Goal: Information Seeking & Learning: Learn about a topic

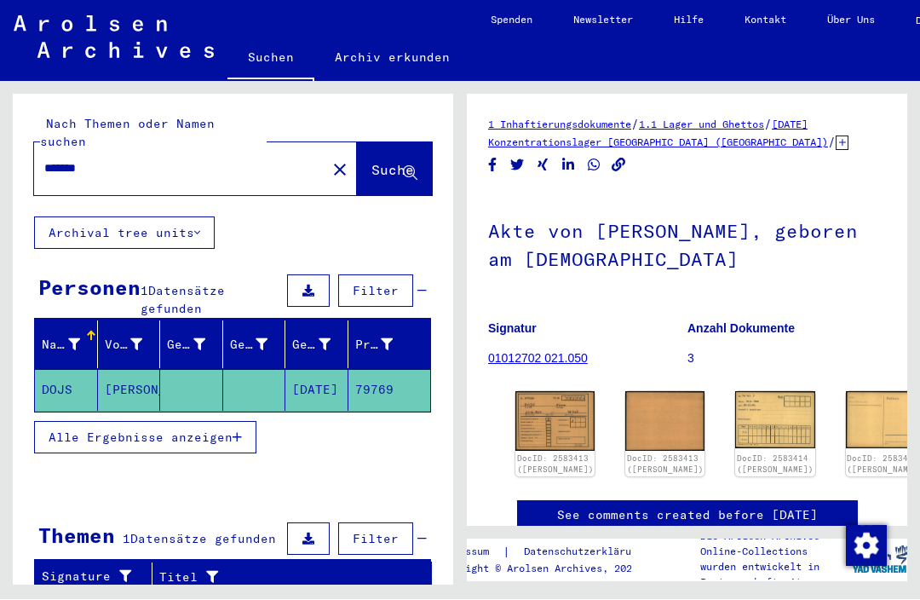
click at [625, 412] on img at bounding box center [664, 422] width 79 height 60
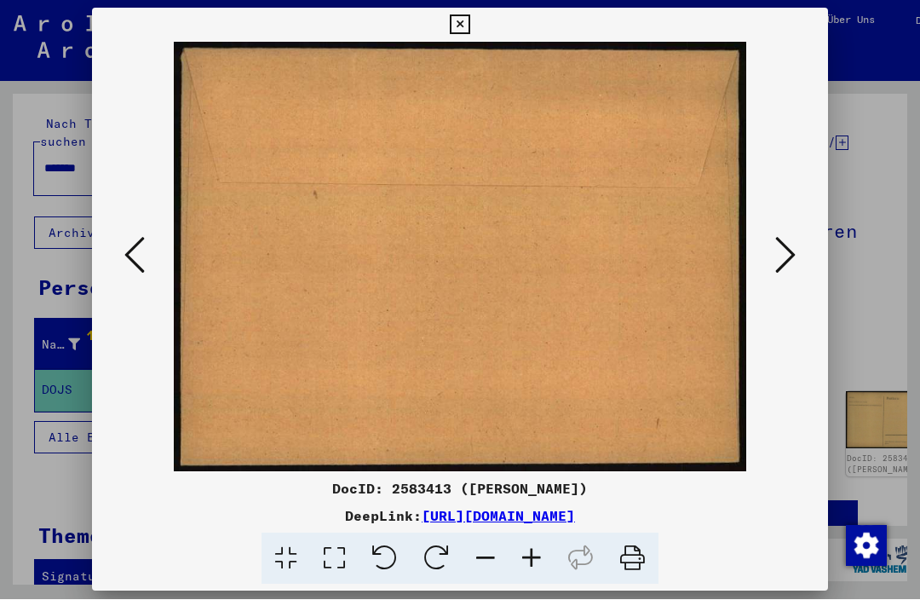
click at [469, 22] on icon at bounding box center [460, 25] width 20 height 20
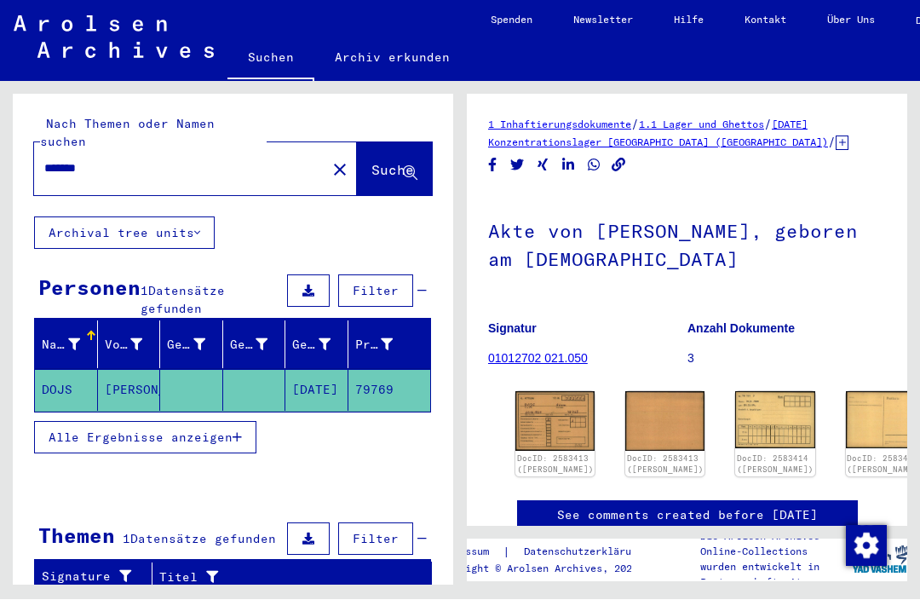
click at [737, 454] on link "DocID: 2583414 ([PERSON_NAME])" at bounding box center [775, 464] width 77 height 21
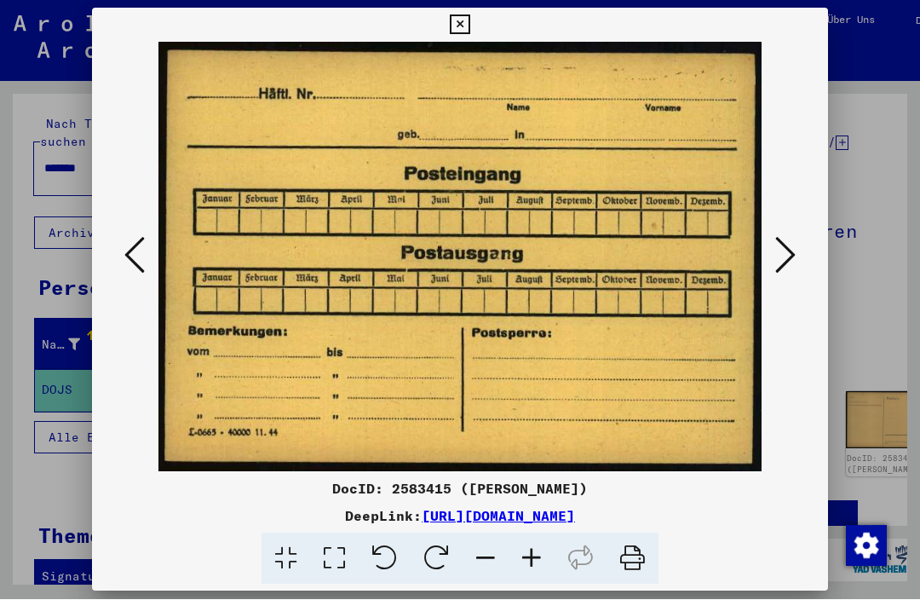
click at [469, 31] on icon at bounding box center [460, 25] width 20 height 20
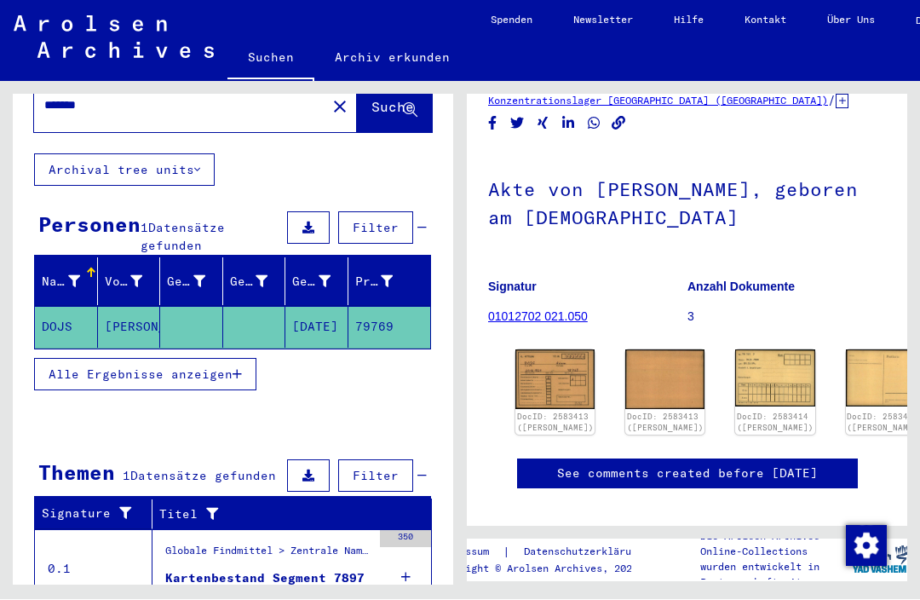
scroll to position [42, 0]
click at [201, 570] on div "Kartenbestand Segment 7897" at bounding box center [264, 579] width 199 height 18
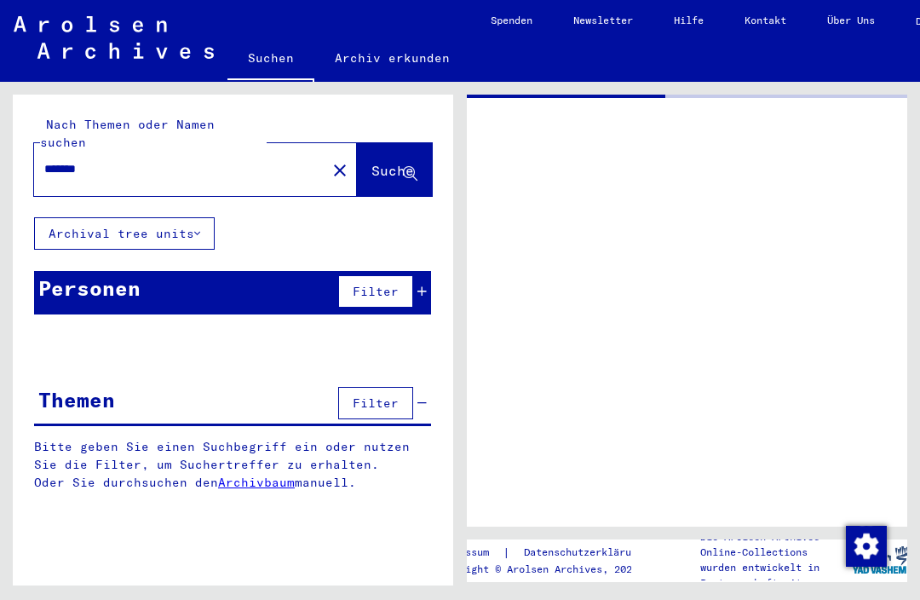
type input "****"
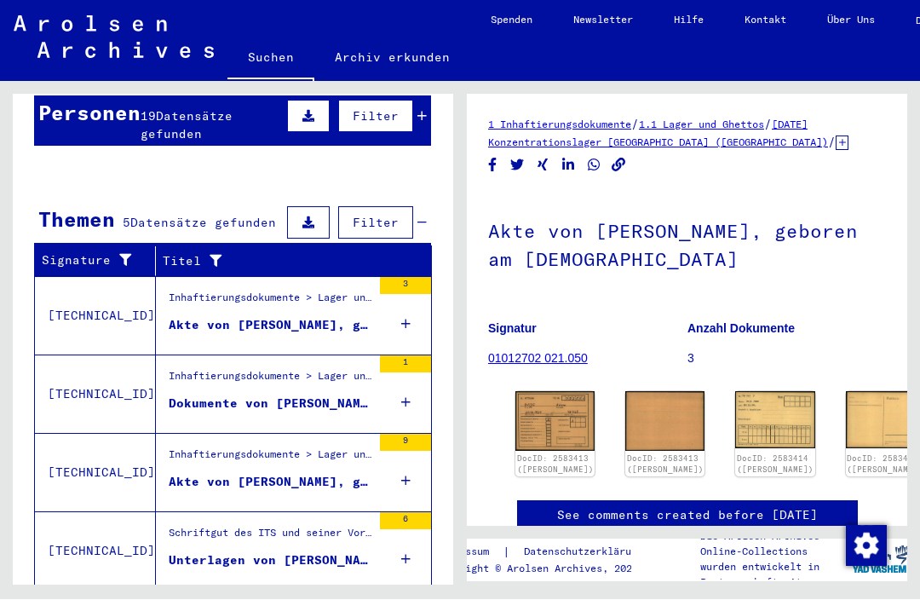
scroll to position [170, 0]
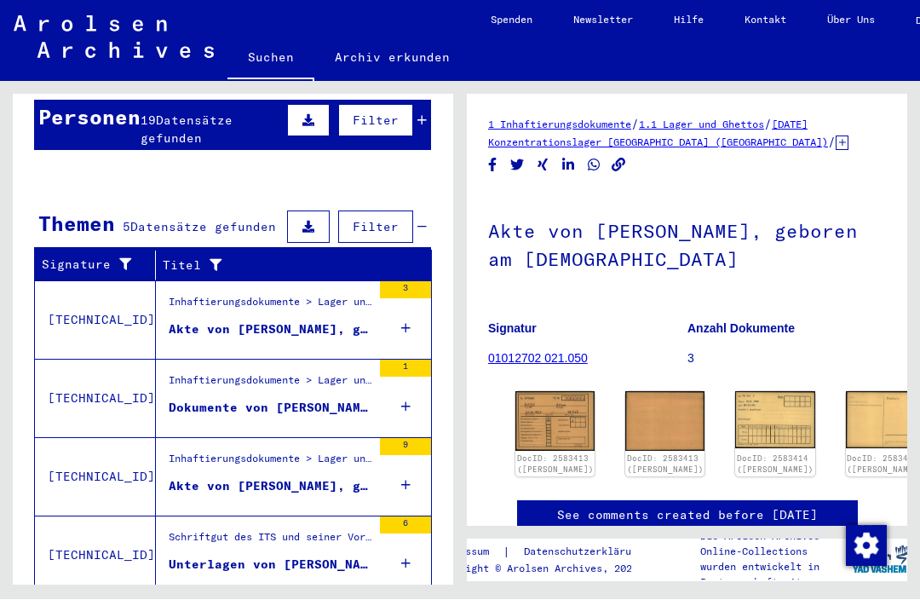
click at [190, 295] on div "Inhaftierungsdokumente > Lager und Ghettos > Konzentrationslager Mittelbau ([GE…" at bounding box center [270, 307] width 203 height 24
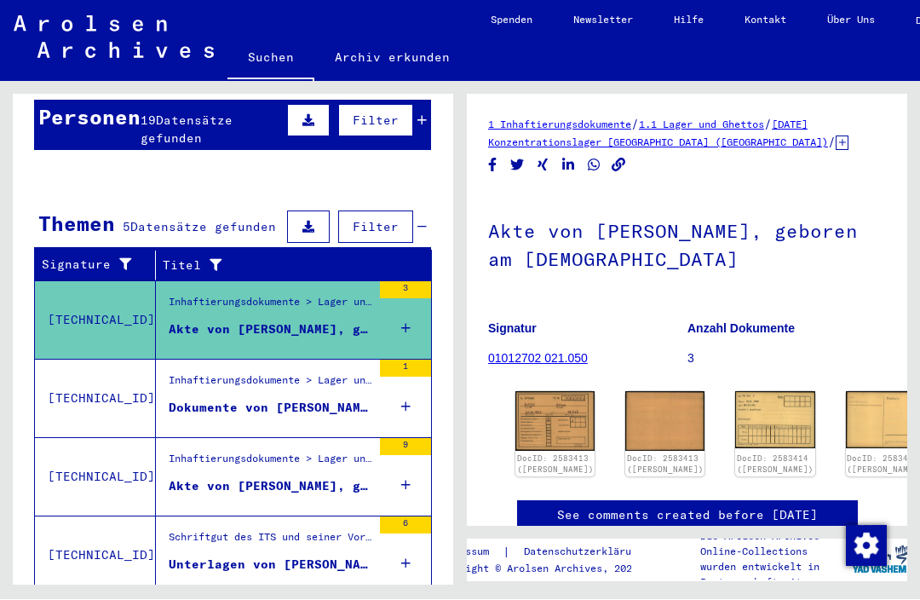
click at [170, 373] on figure "Inhaftierungsdokumente > Lager und Ghettos > Konzentrationslager [GEOGRAPHIC_DA…" at bounding box center [270, 386] width 203 height 26
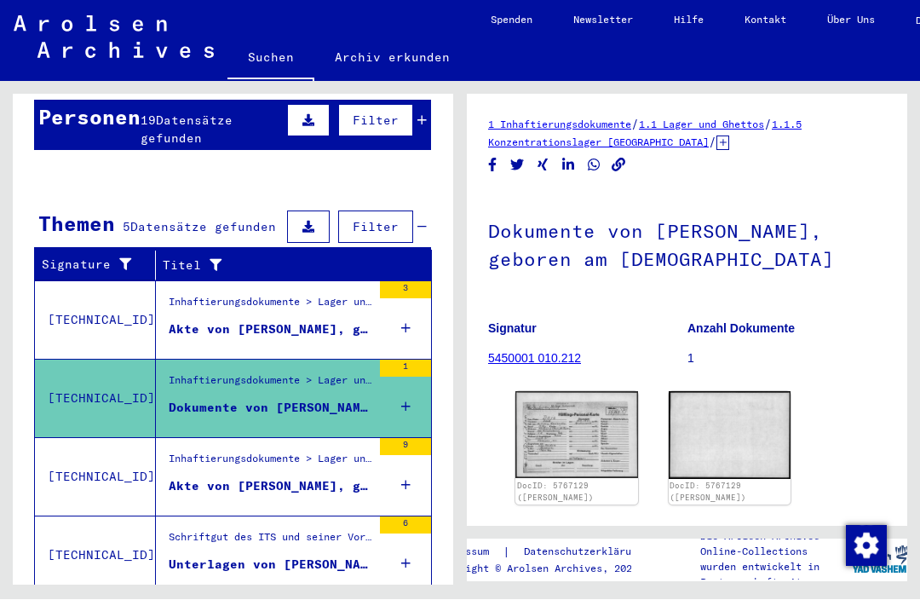
click at [571, 401] on img at bounding box center [576, 435] width 123 height 87
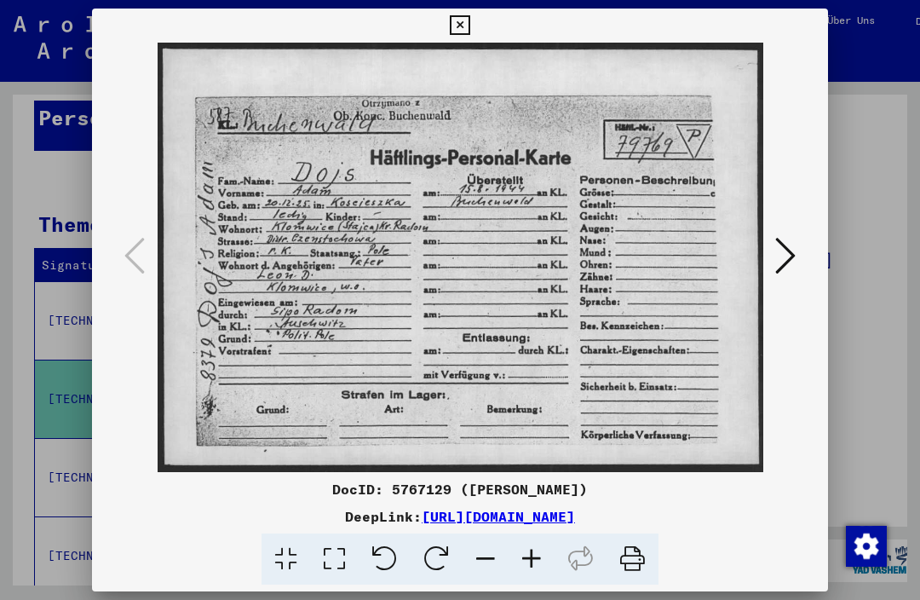
click at [469, 29] on icon at bounding box center [460, 25] width 20 height 20
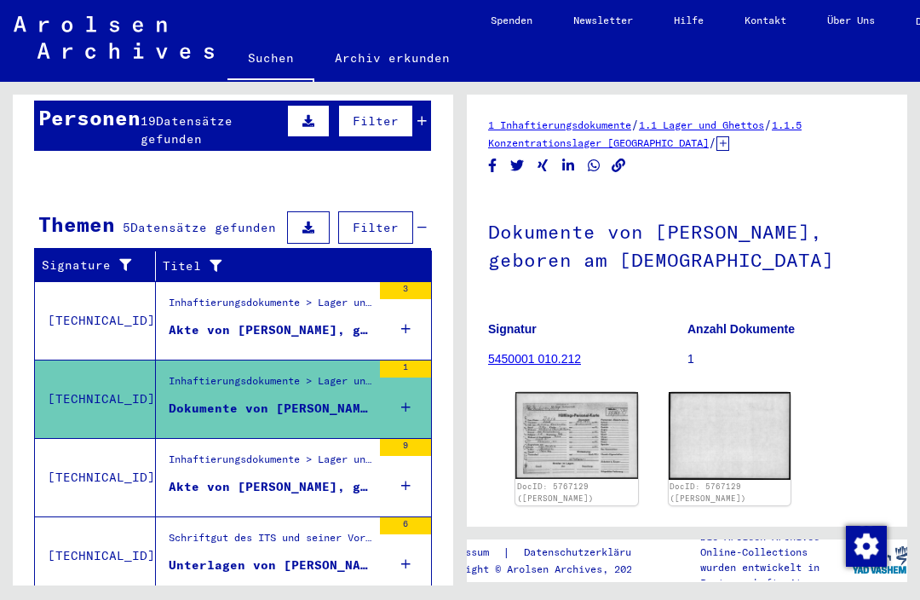
click at [291, 478] on div "Akte von [PERSON_NAME], geboren am [DEMOGRAPHIC_DATA]" at bounding box center [270, 487] width 203 height 18
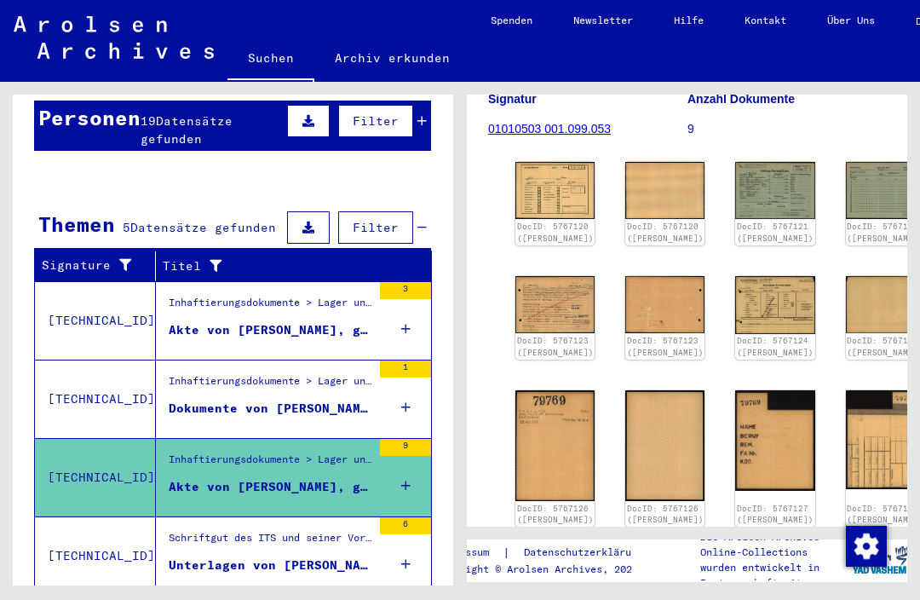
scroll to position [235, 0]
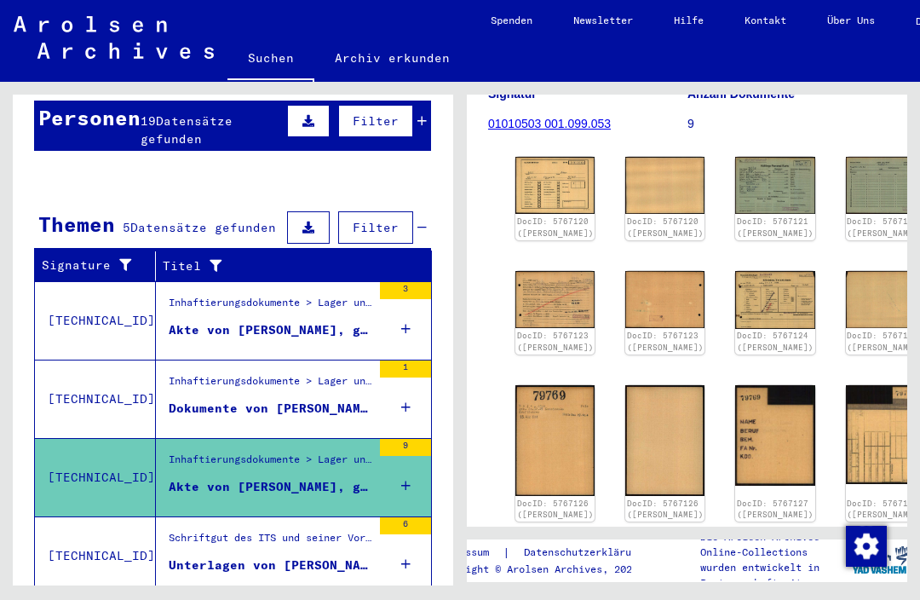
click at [197, 530] on div "Schriftgut des ITS und seiner Vorgänger > Bearbeitung von Anfragen > Suchvorgän…" at bounding box center [270, 542] width 203 height 24
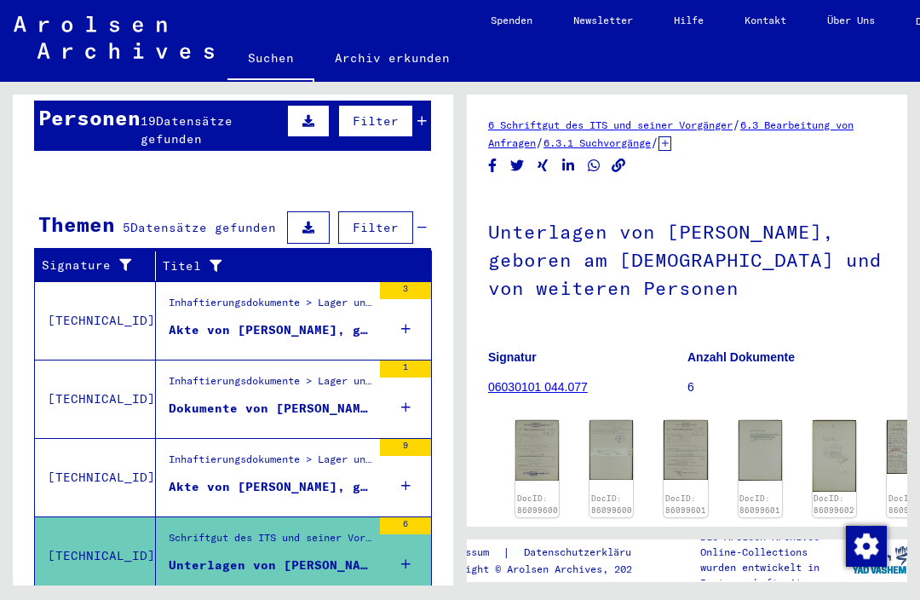
click at [518, 420] on img at bounding box center [536, 450] width 43 height 60
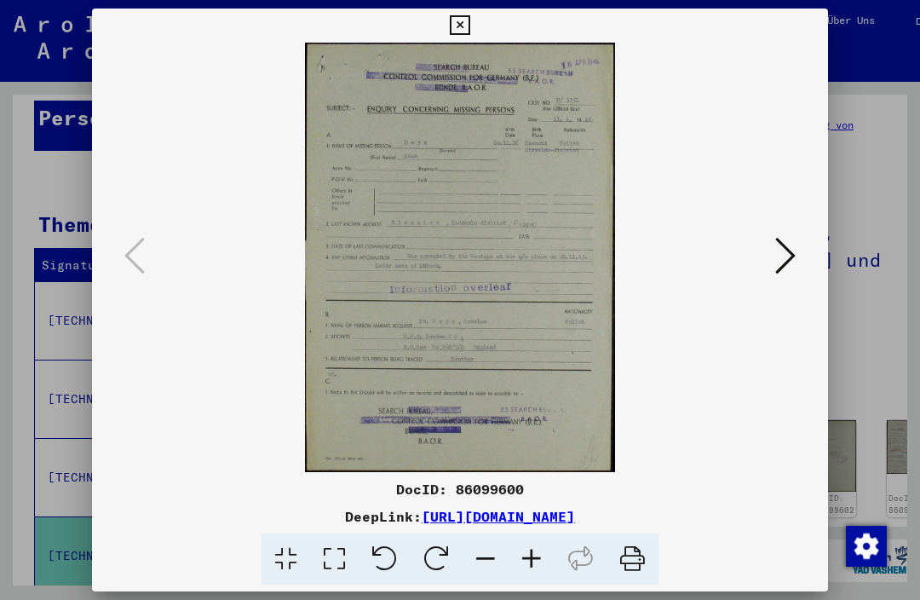
click at [390, 263] on img at bounding box center [460, 257] width 620 height 429
click at [388, 342] on img at bounding box center [460, 257] width 620 height 429
click at [354, 301] on img at bounding box center [460, 257] width 620 height 429
click at [483, 250] on img at bounding box center [460, 257] width 620 height 429
click at [495, 234] on img at bounding box center [460, 257] width 620 height 429
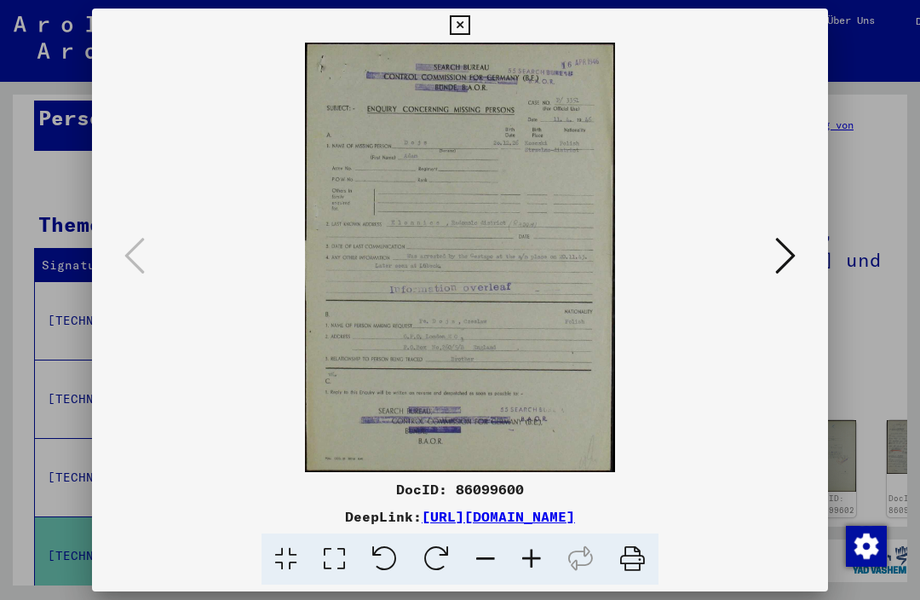
click at [469, 21] on icon at bounding box center [460, 25] width 20 height 20
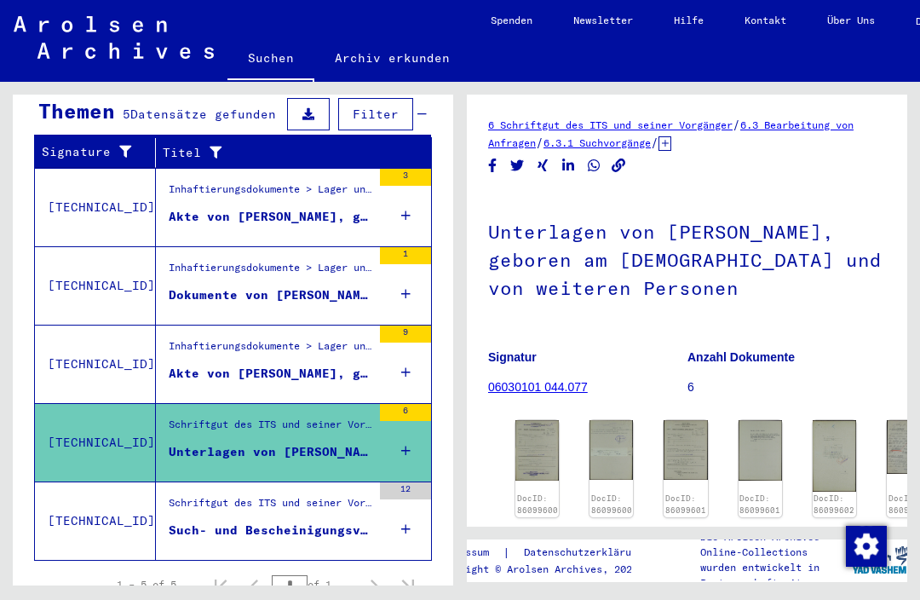
scroll to position [283, 0]
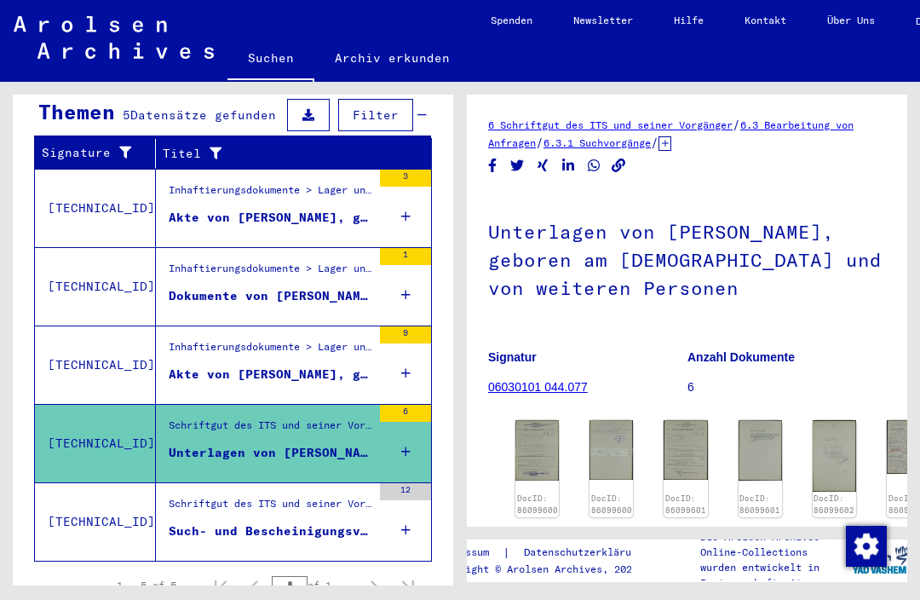
click at [312, 522] on div "Such- und Bescheinigungsvorgang Nr. 793.590 für [PERSON_NAME] geboren [DEMOGRAP…" at bounding box center [270, 531] width 203 height 18
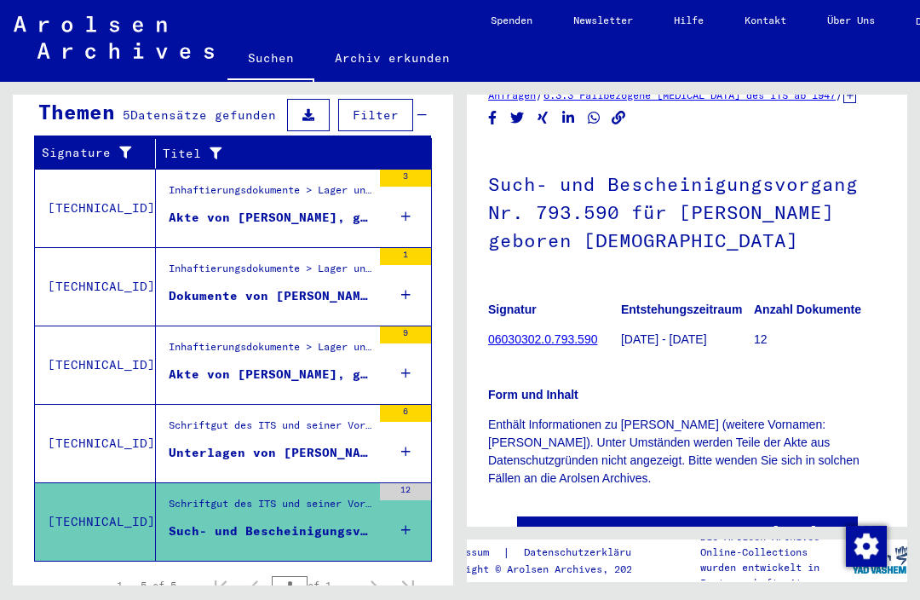
scroll to position [49, 0]
click at [686, 521] on link "See comments created before [DATE]" at bounding box center [687, 530] width 261 height 18
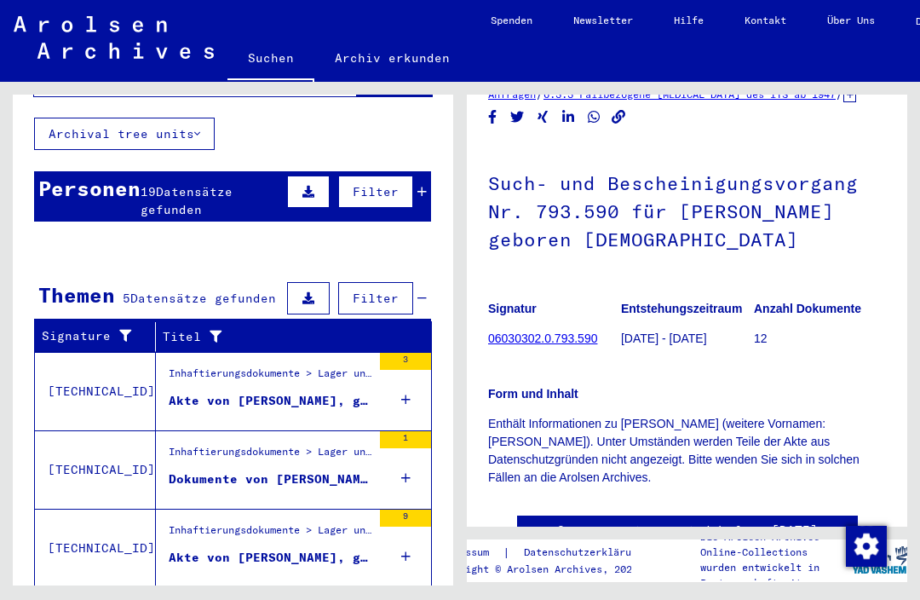
scroll to position [101, 0]
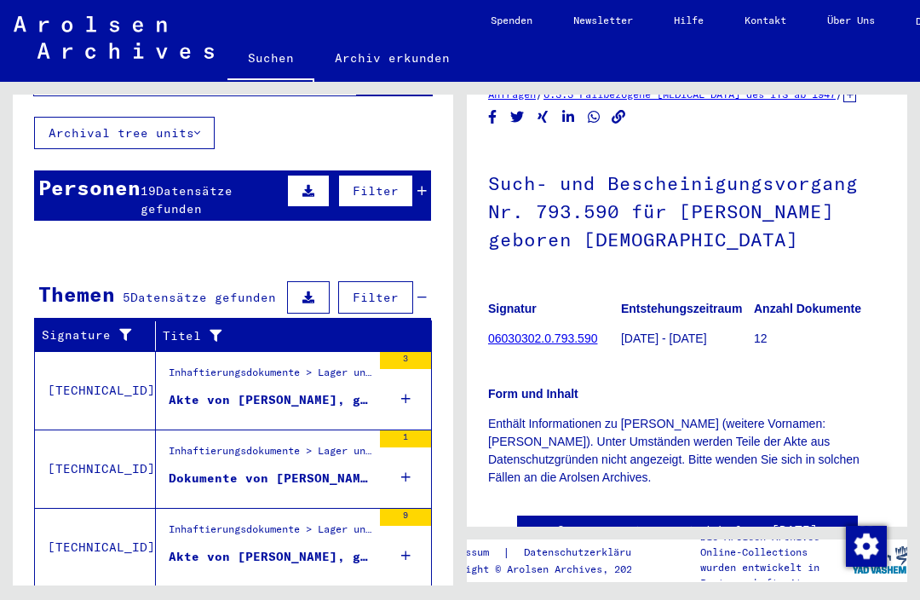
click at [232, 391] on div "Akte von [PERSON_NAME], geboren am [DEMOGRAPHIC_DATA]" at bounding box center [270, 400] width 203 height 18
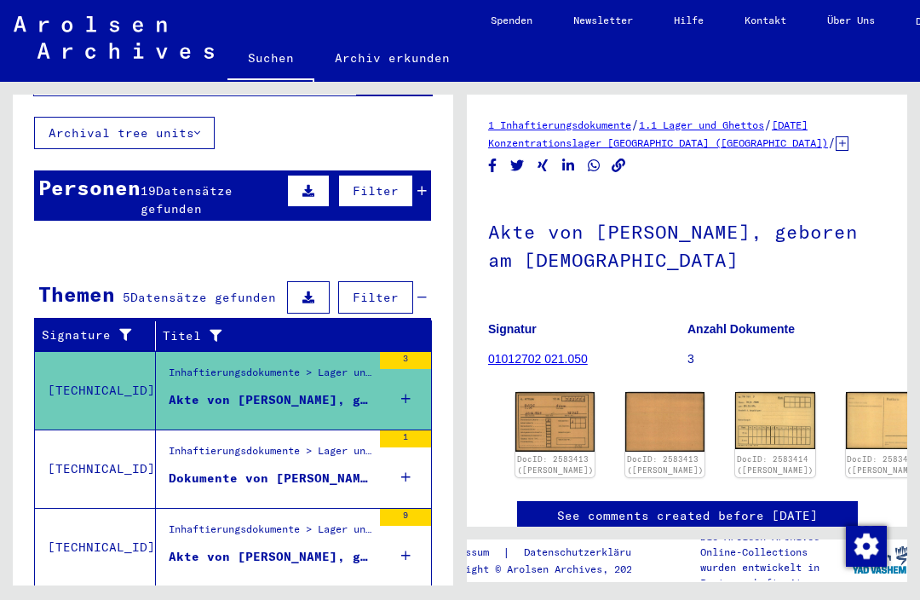
click at [208, 469] on div "Dokumente von [PERSON_NAME], geboren am [DEMOGRAPHIC_DATA]" at bounding box center [270, 478] width 203 height 18
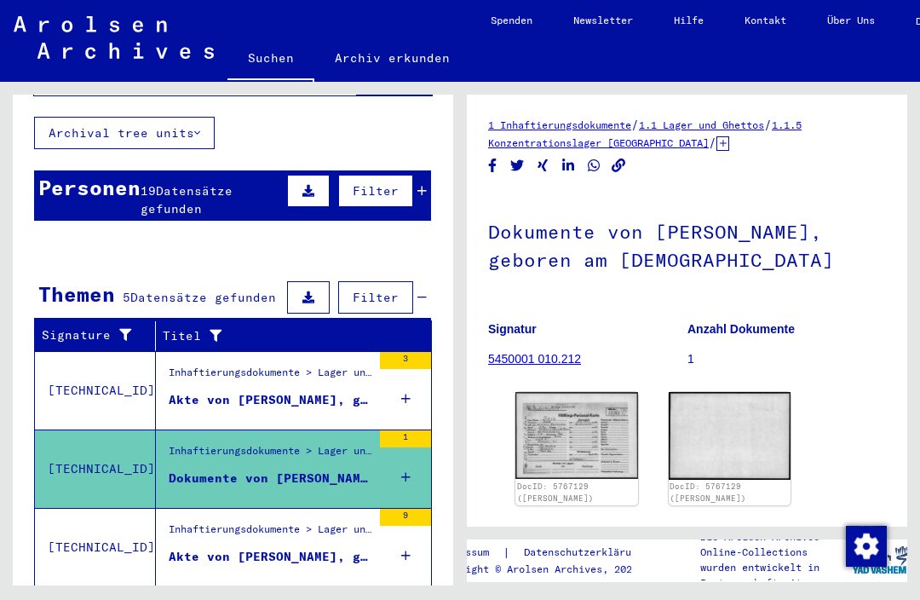
click at [198, 548] on div "Akte von [PERSON_NAME], geboren am [DEMOGRAPHIC_DATA]" at bounding box center [270, 557] width 203 height 18
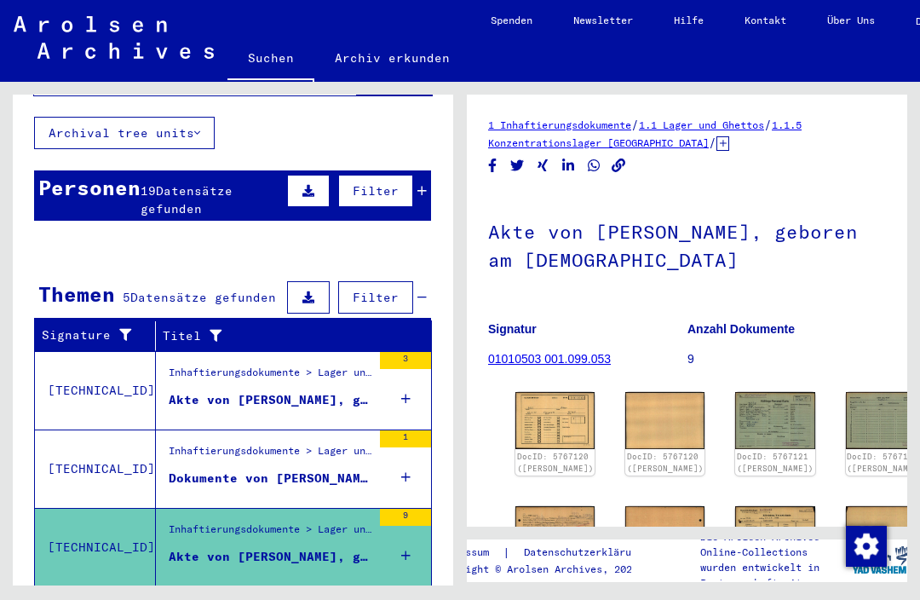
click at [737, 566] on link "DocID: 5767124 ([PERSON_NAME])" at bounding box center [775, 576] width 77 height 21
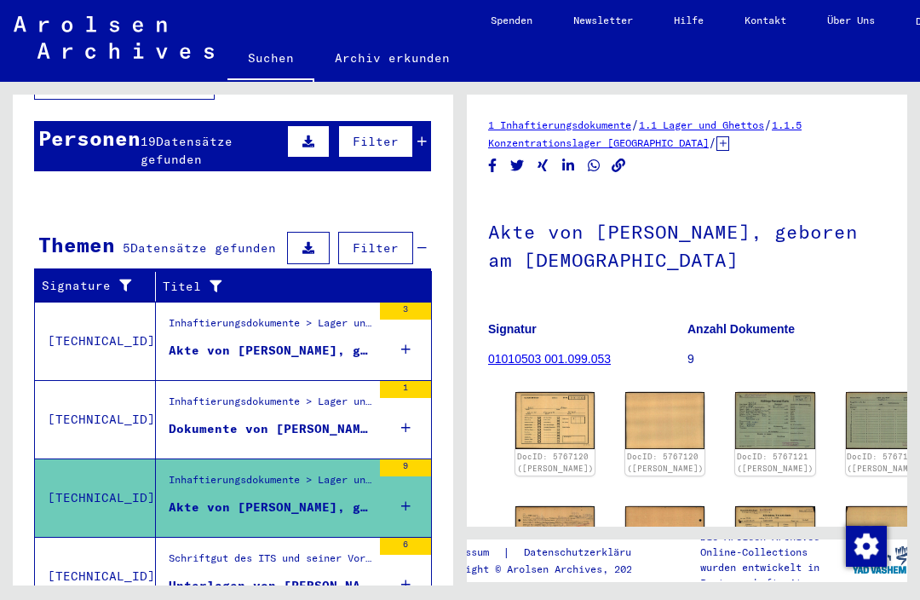
scroll to position [158, 0]
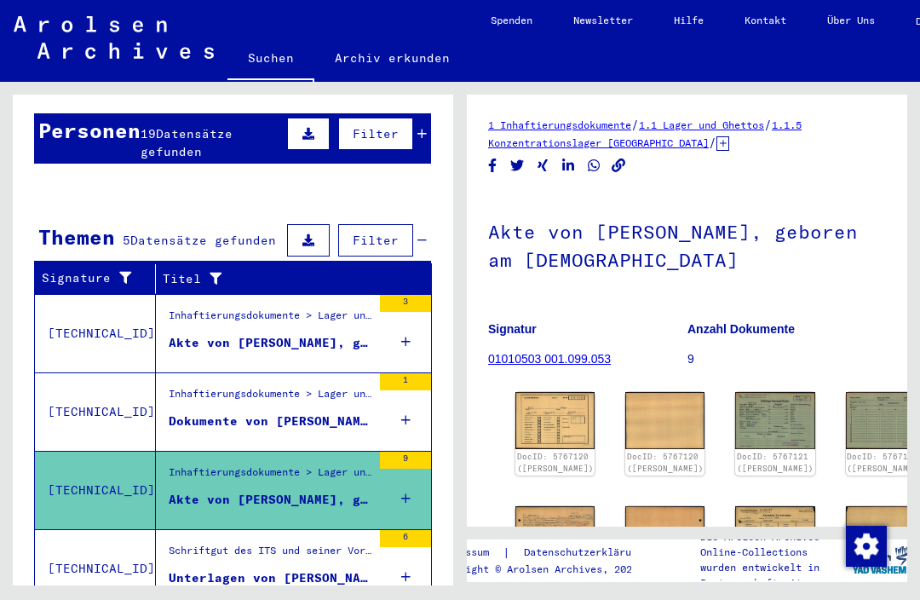
click at [737, 452] on link "DocID: 5767121 ([PERSON_NAME])" at bounding box center [775, 462] width 77 height 21
